Goal: Find specific page/section: Find specific page/section

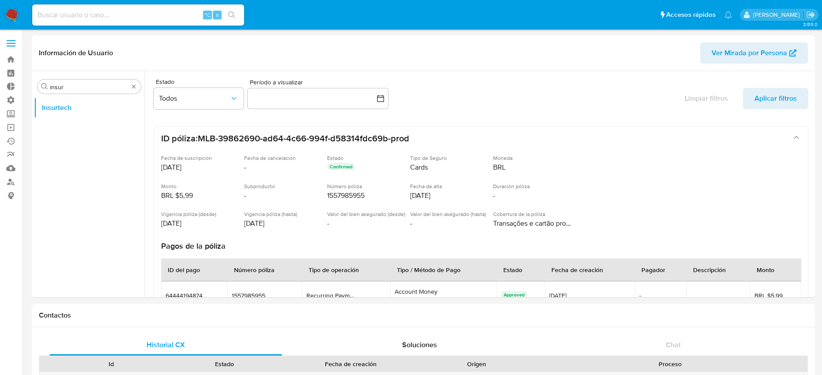
select select "10"
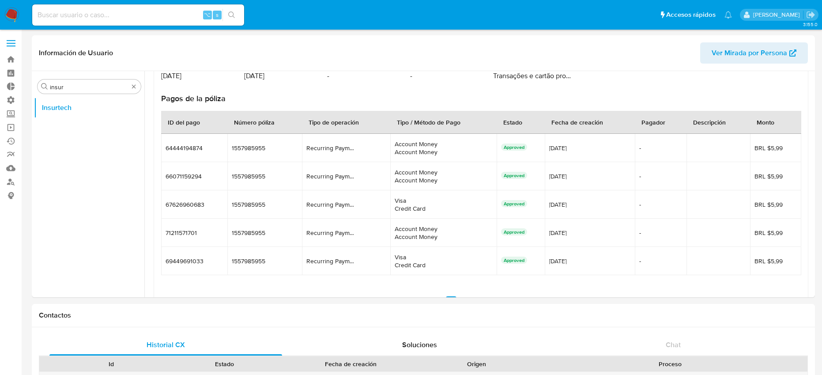
click at [11, 14] on img at bounding box center [11, 15] width 15 height 15
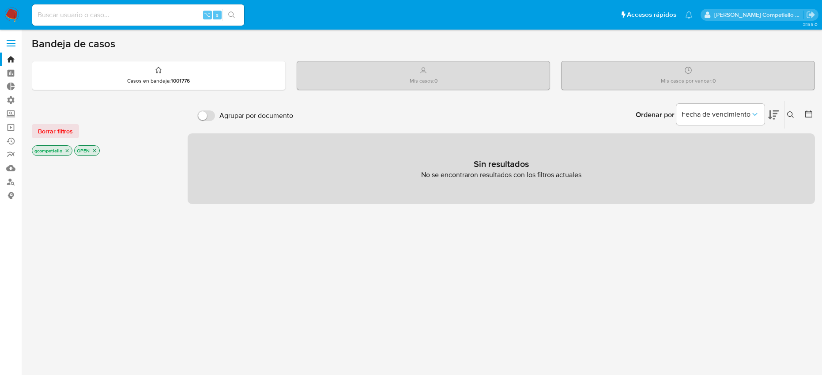
click at [67, 146] on p "gcompetiello" at bounding box center [52, 151] width 40 height 10
click at [67, 149] on icon "close-filter" at bounding box center [66, 150] width 5 height 5
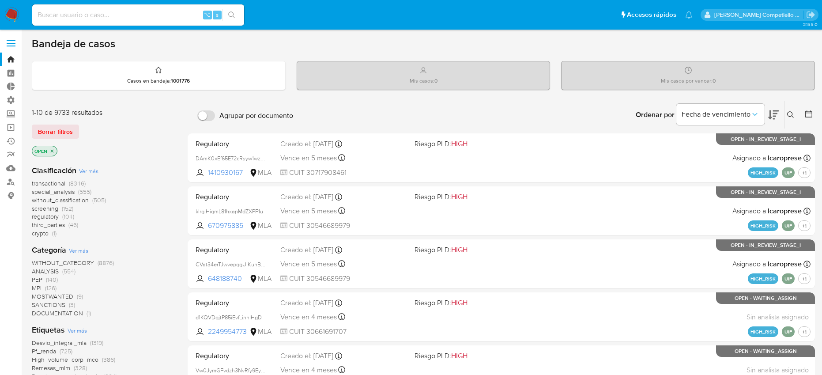
click at [53, 154] on p "OPEN" at bounding box center [44, 151] width 25 height 10
click at [52, 153] on icon "close-filter" at bounding box center [51, 150] width 5 height 5
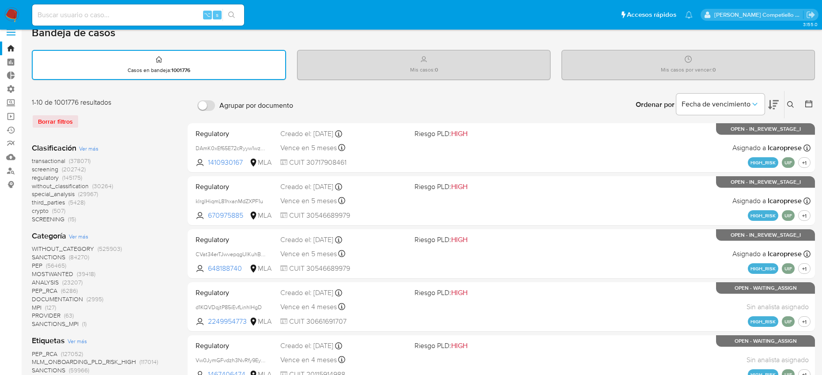
scroll to position [12, 0]
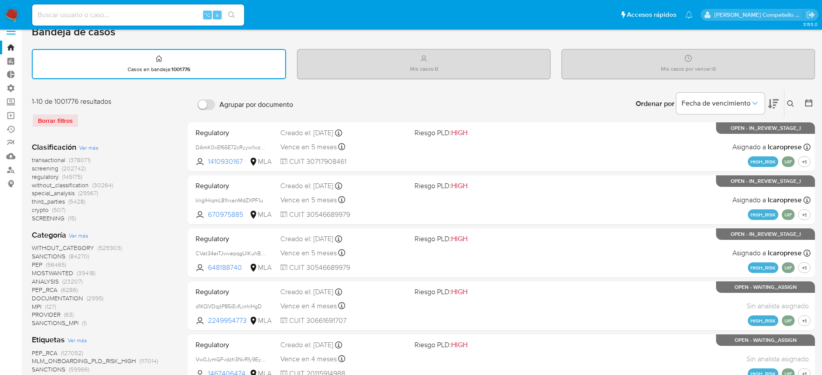
click at [39, 304] on span "MPI" at bounding box center [37, 306] width 10 height 9
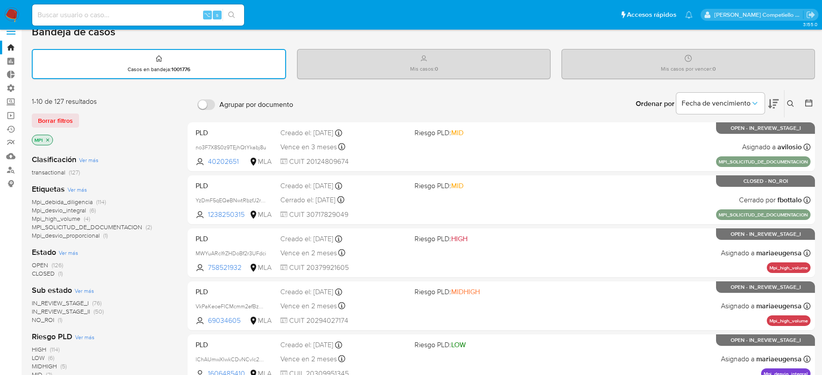
click at [48, 139] on icon "close-filter" at bounding box center [47, 139] width 5 height 5
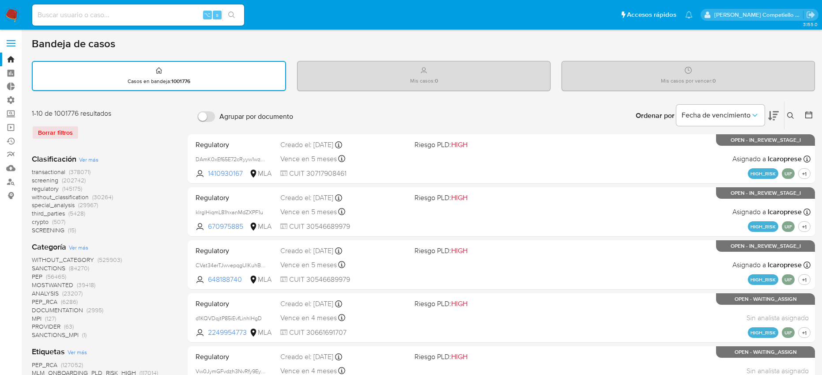
click at [58, 172] on span "transactional" at bounding box center [49, 171] width 34 height 9
